Goal: Task Accomplishment & Management: Use online tool/utility

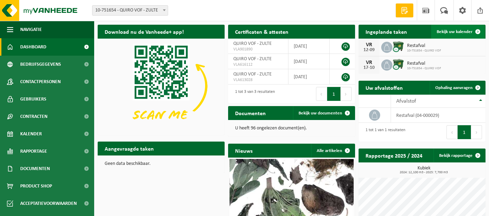
click at [457, 31] on span "Bekijk uw kalender" at bounding box center [454, 32] width 36 height 5
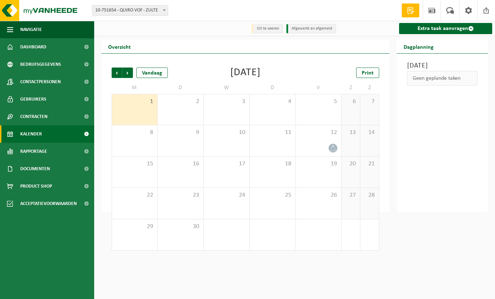
click at [318, 29] on li "Afgewerkt en afgemeld" at bounding box center [310, 28] width 49 height 9
click at [116, 75] on span "Vorige" at bounding box center [117, 73] width 10 height 10
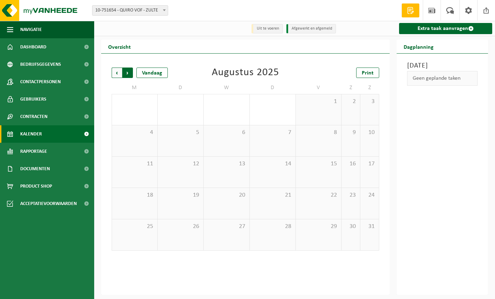
click at [118, 74] on span "Vorige" at bounding box center [117, 73] width 10 height 10
click at [129, 73] on span "Volgende" at bounding box center [127, 73] width 10 height 10
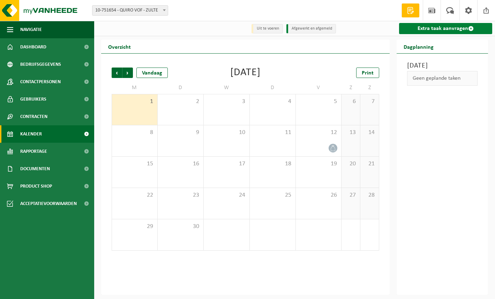
click at [436, 30] on link "Extra taak aanvragen" at bounding box center [445, 28] width 93 height 11
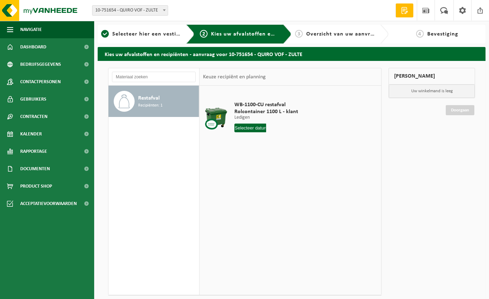
click at [258, 128] on input "text" at bounding box center [250, 128] width 32 height 9
click at [290, 167] on div "5" at bounding box center [289, 167] width 12 height 11
type input "Van [DATE]"
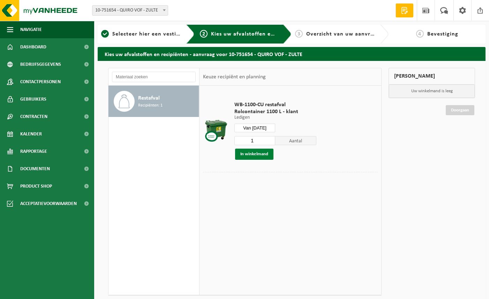
click at [263, 155] on button "In winkelmand" at bounding box center [254, 154] width 38 height 11
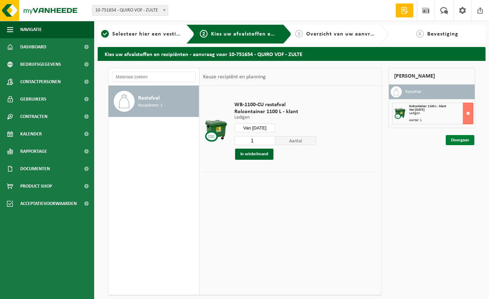
click at [456, 139] on link "Doorgaan" at bounding box center [459, 140] width 29 height 10
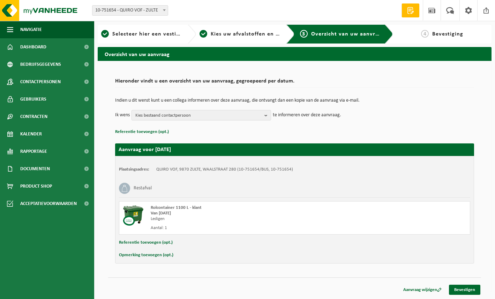
click at [159, 256] on button "Opmerking toevoegen (opt.)" at bounding box center [146, 255] width 54 height 9
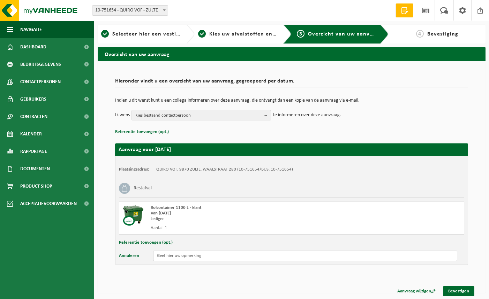
click at [169, 258] on input "text" at bounding box center [305, 256] width 304 height 10
click at [156, 256] on input "container staat in principe voor het hek, doch kan ook een 10-tal meter verder …" at bounding box center [305, 256] width 304 height 10
click at [224, 257] on input "bij voorkeur op te halen na 9.00 h. container staat in principe voor het hek, d…" at bounding box center [305, 256] width 304 height 10
click at [158, 256] on input "bij voorkeur op te halen na 9.00 h. Container staat in principe voor het hek, d…" at bounding box center [305, 256] width 304 height 10
click at [408, 258] on input "Bij voorkeur op te halen na 9.00 h. Container staat in principe voor het hek, d…" at bounding box center [305, 256] width 304 height 10
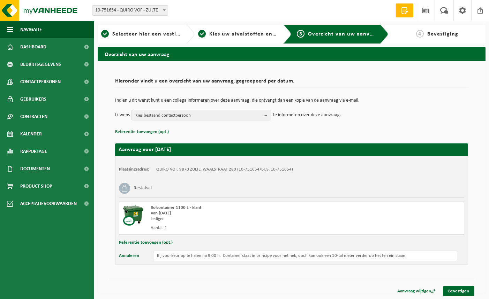
click at [136, 244] on button "Referentie toevoegen (opt.)" at bounding box center [146, 242] width 54 height 9
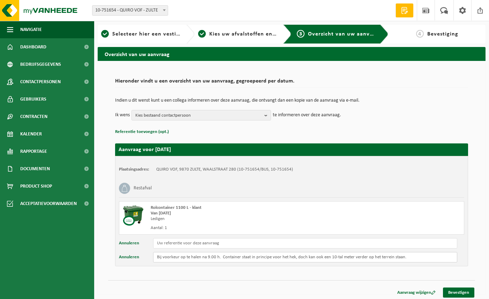
click at [416, 260] on input "Bij voorkeur op te halen na 9.00 h. Container staat in principe voor het hek, d…" at bounding box center [305, 257] width 304 height 10
type input "Bij voorkeur op te halen na 9.00 h. Container staat in principe voor het hek, d…"
click at [459, 292] on link "Bevestigen" at bounding box center [458, 293] width 31 height 10
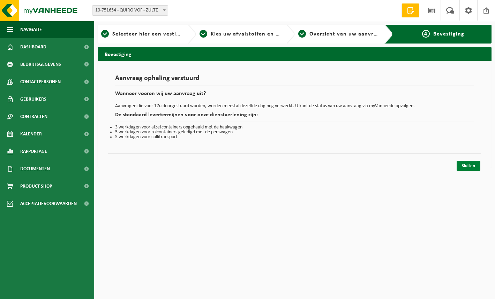
click at [469, 166] on link "Sluiten" at bounding box center [468, 166] width 24 height 10
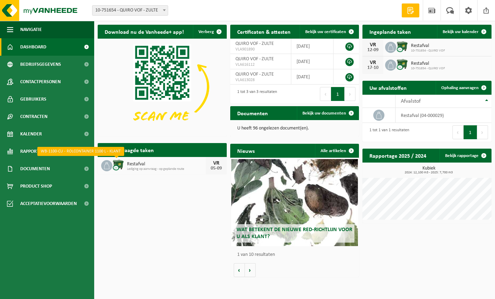
click at [113, 167] on img at bounding box center [118, 165] width 12 height 12
click at [152, 154] on h2 "Aangevraagde taken" at bounding box center [129, 150] width 63 height 14
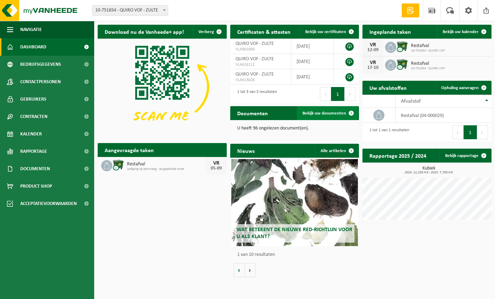
click at [325, 116] on link "Bekijk uw documenten" at bounding box center [327, 113] width 61 height 14
